Goal: Find specific page/section: Find specific page/section

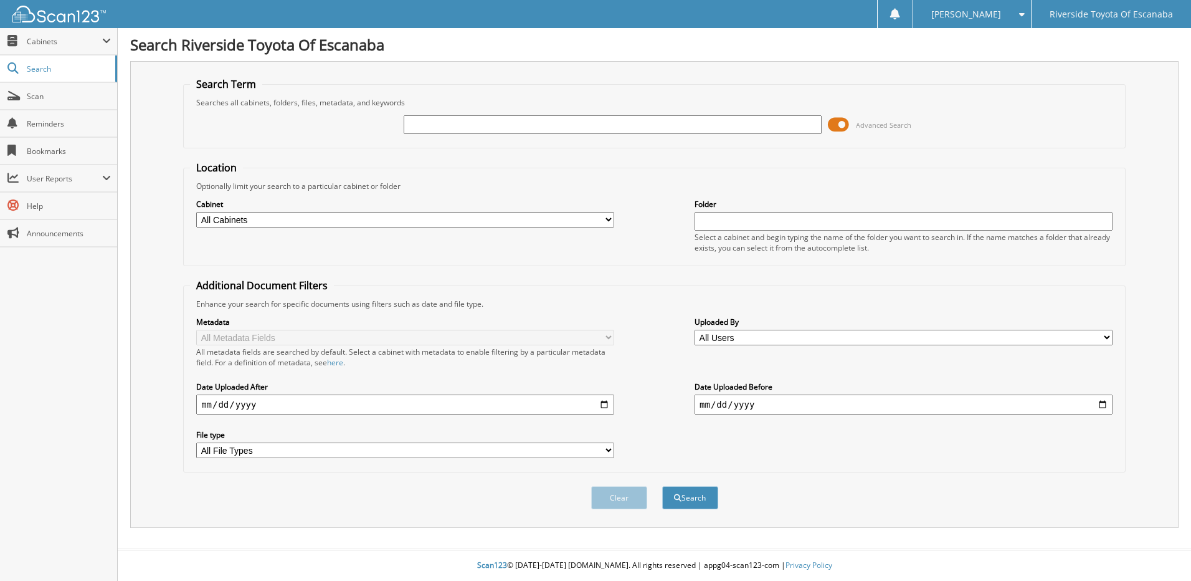
drag, startPoint x: 653, startPoint y: 122, endPoint x: 738, endPoint y: 102, distance: 87.7
click at [652, 124] on input "text" at bounding box center [613, 124] width 418 height 19
click at [662, 486] on button "Search" at bounding box center [690, 497] width 56 height 23
type input "61249023"
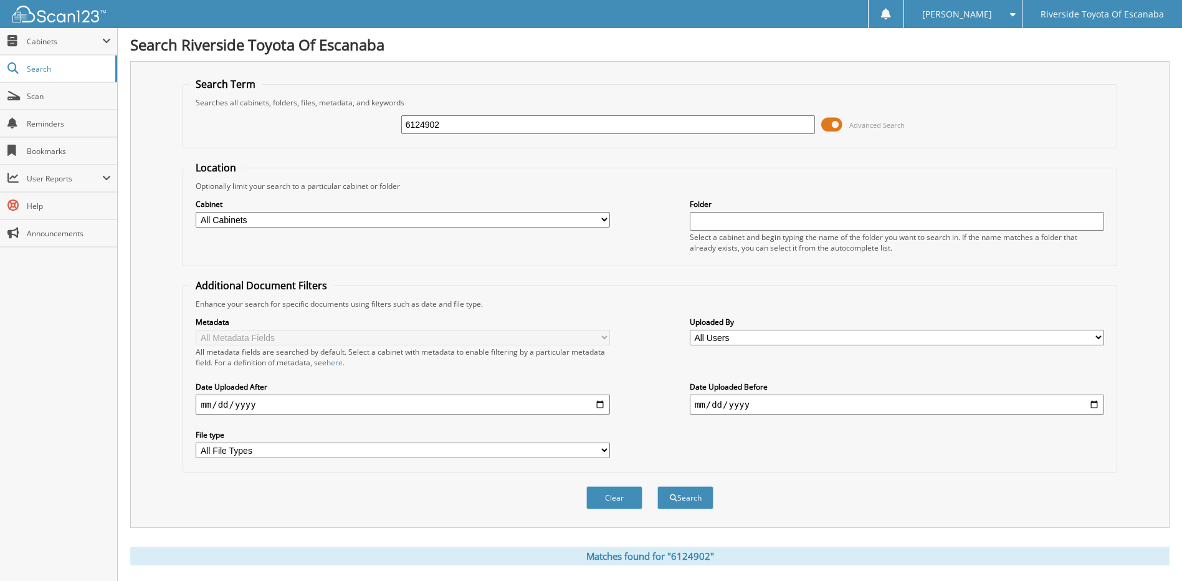
click at [657, 486] on button "Search" at bounding box center [685, 497] width 56 height 23
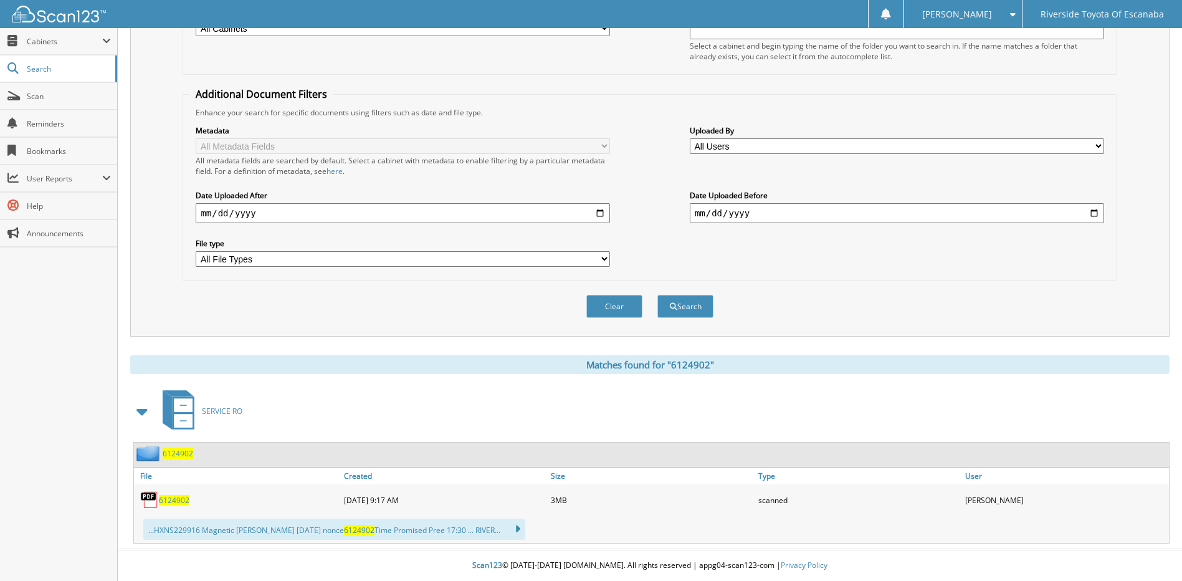
click at [171, 456] on span "6124902" at bounding box center [178, 453] width 31 height 11
